Goal: Find specific page/section: Find specific page/section

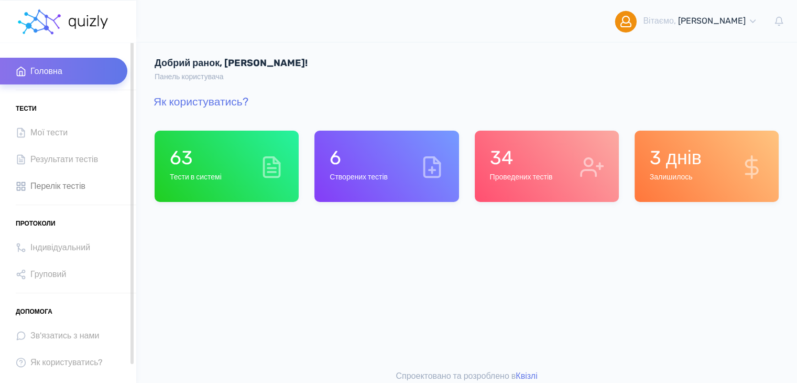
click at [59, 181] on span "Перелік тестів" at bounding box center [57, 186] width 55 height 14
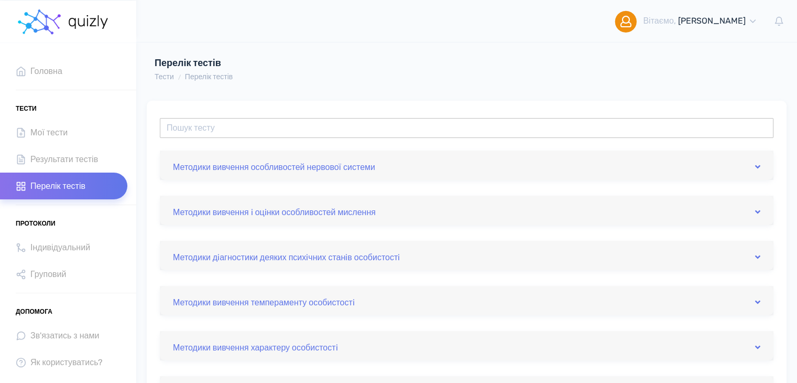
click at [294, 119] on input "text" at bounding box center [467, 128] width 614 height 20
type input "c"
type input "с"
click at [405, 79] on div "Тести Перелік тестів" at bounding box center [333, 76] width 357 height 11
